Goal: Task Accomplishment & Management: Complete application form

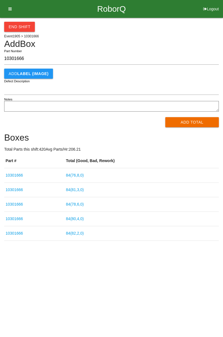
click at [198, 123] on button "Add Total" at bounding box center [192, 122] width 54 height 10
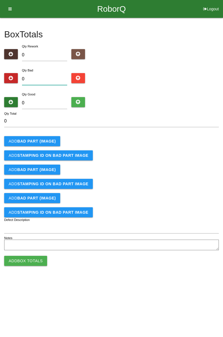
click at [44, 80] on input "0" at bounding box center [44, 79] width 45 height 12
type input "5"
click at [44, 142] on b "BAD PART (IMAGE)" at bounding box center [36, 141] width 38 height 4
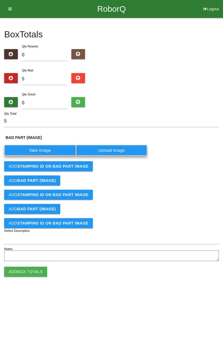
click at [51, 151] on label "Take Image" at bounding box center [40, 150] width 72 height 11
click at [0, 0] on \(IMAGE\) "Take Image" at bounding box center [0, 0] width 0 height 0
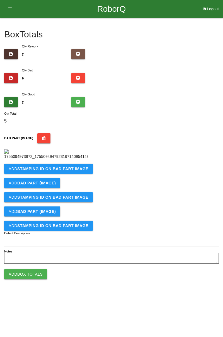
click at [42, 104] on input "0" at bounding box center [44, 103] width 45 height 12
type input "7"
type input "12"
type input "79"
type input "84"
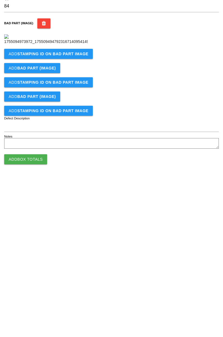
type input "79"
click at [67, 171] on b "STAMPING ID on BAD PART Image" at bounding box center [52, 168] width 71 height 4
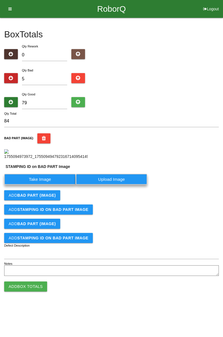
click at [47, 185] on label "Take Image" at bounding box center [40, 179] width 72 height 11
click at [0, 0] on PART "Take Image" at bounding box center [0, 0] width 0 height 0
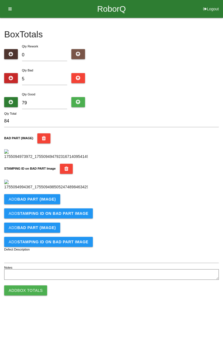
scroll to position [123, 0]
click at [54, 204] on button "Add BAD PART (IMAGE)" at bounding box center [32, 199] width 56 height 10
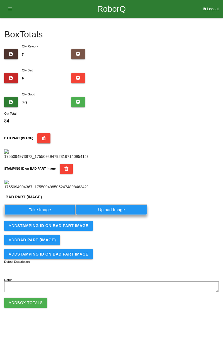
click at [49, 215] on label "Take Image" at bounding box center [40, 209] width 72 height 11
click at [0, 0] on \(IMAGE\) "Take Image" at bounding box center [0, 0] width 0 height 0
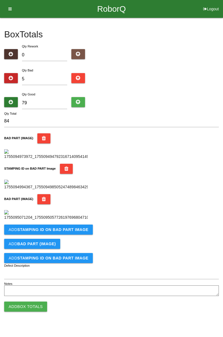
scroll to position [214, 0]
click at [51, 232] on b "STAMPING ID on BAD PART Image" at bounding box center [52, 229] width 71 height 4
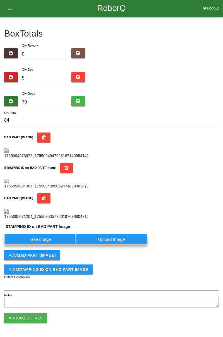
click at [51, 244] on label "Take Image" at bounding box center [40, 239] width 72 height 11
click at [0, 0] on PART "Take Image" at bounding box center [0, 0] width 0 height 0
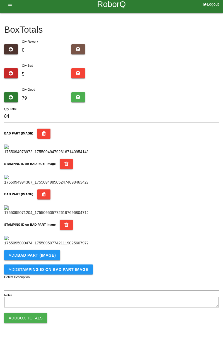
scroll to position [305, 0]
click at [43, 258] on button "Add BAD PART (IMAGE)" at bounding box center [32, 255] width 56 height 10
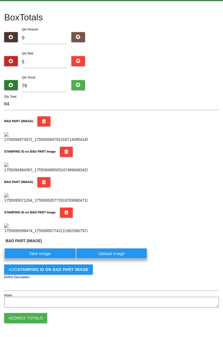
click at [46, 259] on label "Take Image" at bounding box center [40, 253] width 72 height 11
click at [0, 0] on \(IMAGE\) "Take Image" at bounding box center [0, 0] width 0 height 0
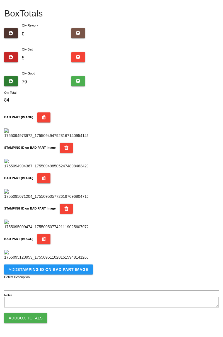
scroll to position [397, 0]
click at [66, 272] on button "Add STAMPING ID on BAD PART Image" at bounding box center [48, 269] width 89 height 10
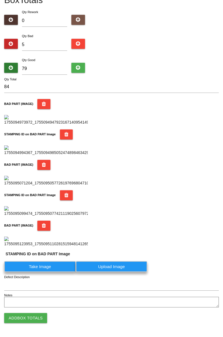
click at [49, 272] on label "Take Image" at bounding box center [40, 266] width 72 height 11
click at [0, 0] on PART "Take Image" at bounding box center [0, 0] width 0 height 0
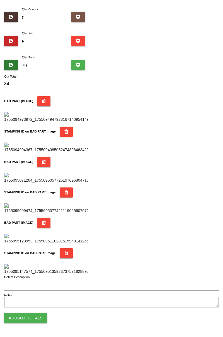
scroll to position [488, 0]
click at [40, 319] on button "Add Box Totals" at bounding box center [25, 318] width 43 height 10
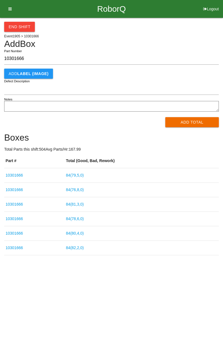
type input "10301666"
click at [193, 118] on button "Add Total" at bounding box center [192, 122] width 54 height 10
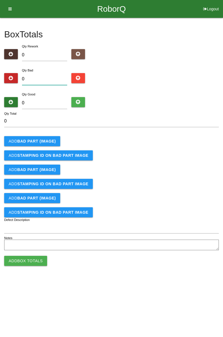
click at [51, 76] on input "0" at bounding box center [44, 79] width 45 height 12
type input "2"
click at [52, 104] on input "0" at bounding box center [44, 103] width 45 height 12
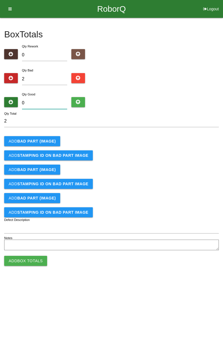
type input "8"
type input "10"
type input "82"
type input "84"
type input "82"
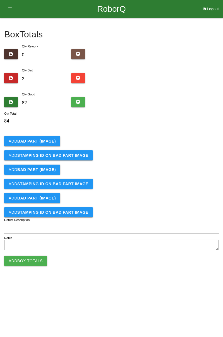
click at [38, 140] on b "BAD PART (IMAGE)" at bounding box center [36, 141] width 38 height 4
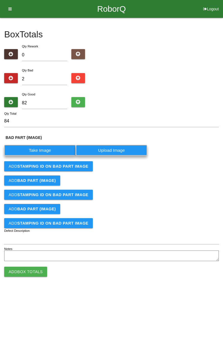
click at [43, 148] on label "Take Image" at bounding box center [40, 150] width 72 height 11
click at [0, 0] on \(IMAGE\) "Take Image" at bounding box center [0, 0] width 0 height 0
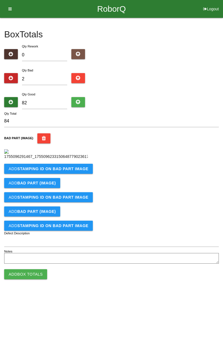
click at [67, 171] on b "STAMPING ID on BAD PART Image" at bounding box center [52, 168] width 71 height 4
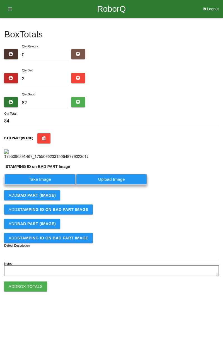
click at [46, 185] on label "Take Image" at bounding box center [40, 179] width 72 height 11
click at [0, 0] on PART "Take Image" at bounding box center [0, 0] width 0 height 0
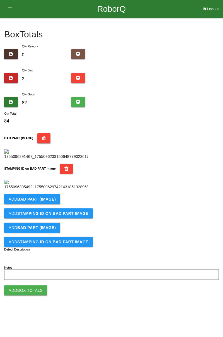
scroll to position [123, 0]
click at [43, 204] on button "Add BAD PART (IMAGE)" at bounding box center [32, 199] width 56 height 10
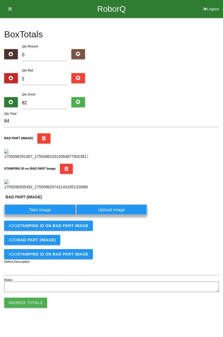
click at [44, 215] on label "Take Image" at bounding box center [40, 209] width 72 height 11
click at [0, 0] on \(IMAGE\) "Take Image" at bounding box center [0, 0] width 0 height 0
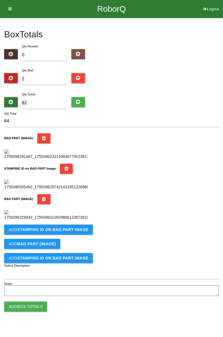
scroll to position [214, 0]
click at [70, 232] on b "STAMPING ID on BAD PART Image" at bounding box center [52, 229] width 71 height 4
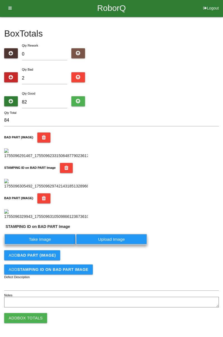
click at [51, 244] on label "Take Image" at bounding box center [40, 239] width 72 height 11
click at [0, 0] on PART "Take Image" at bounding box center [0, 0] width 0 height 0
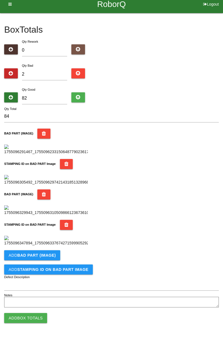
scroll to position [305, 0]
click at [37, 317] on button "Add Box Totals" at bounding box center [25, 318] width 43 height 10
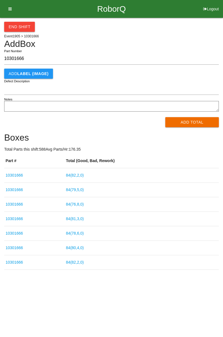
type input "10301666"
